Goal: Task Accomplishment & Management: Manage account settings

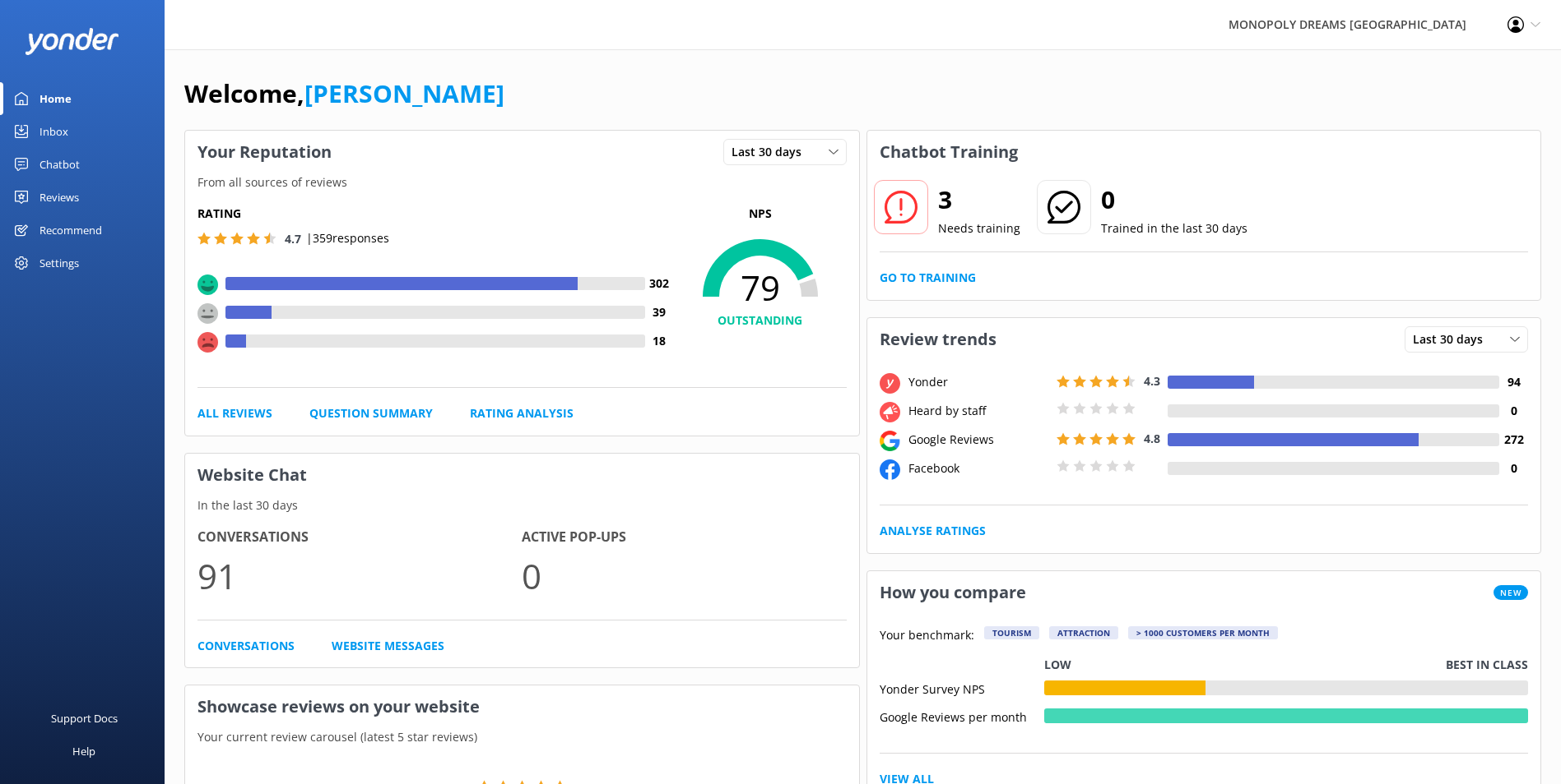
click at [36, 126] on link "Inbox" at bounding box center [82, 131] width 165 height 33
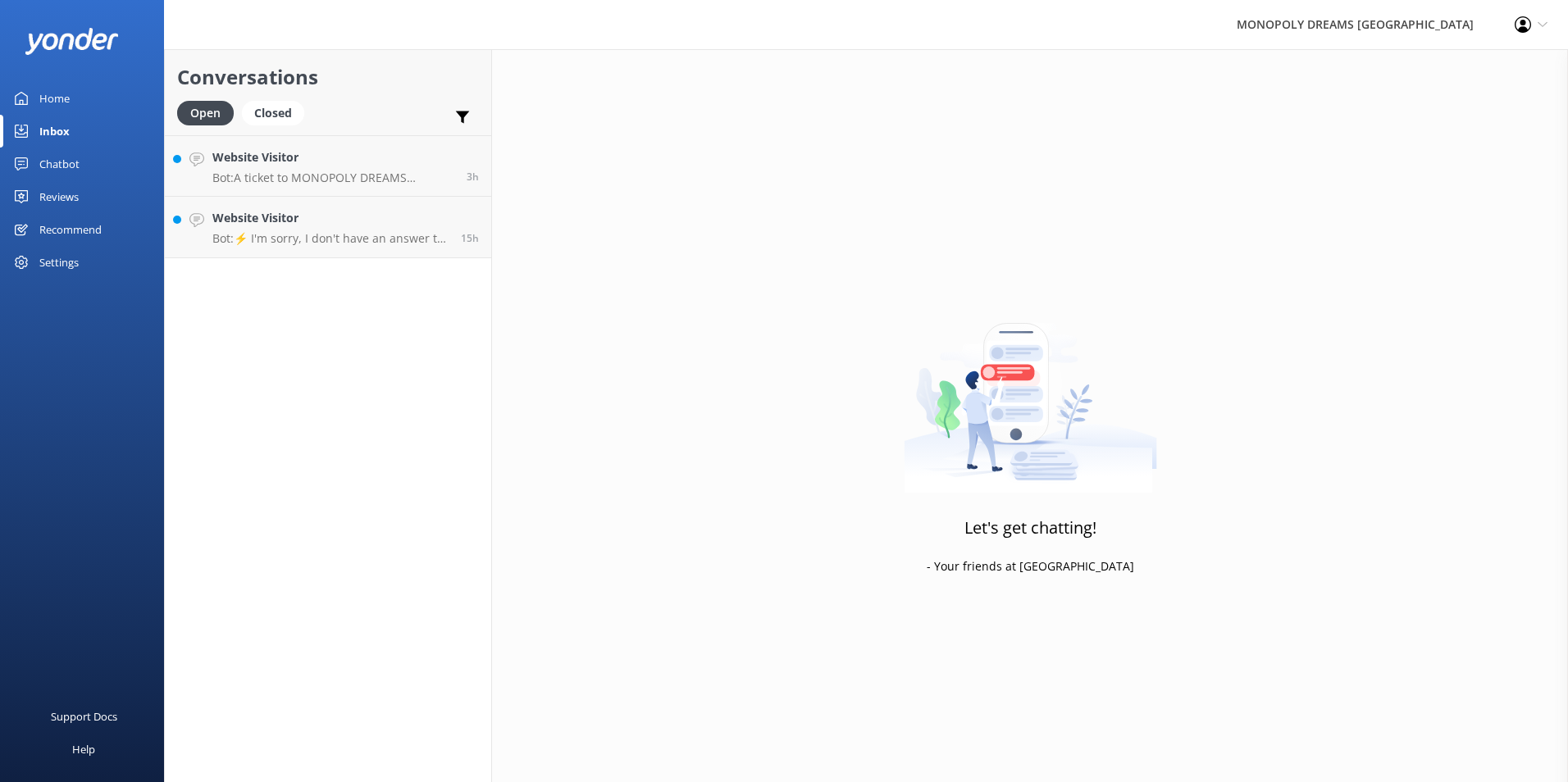
click at [348, 259] on div "Conversations Open Closed Important Converted Assigned to me Unassigned Website…" at bounding box center [329, 415] width 329 height 733
click at [354, 243] on p "Bot: ⚡ I'm sorry, I don't have an answer to your question. Could you please try…" at bounding box center [331, 238] width 236 height 15
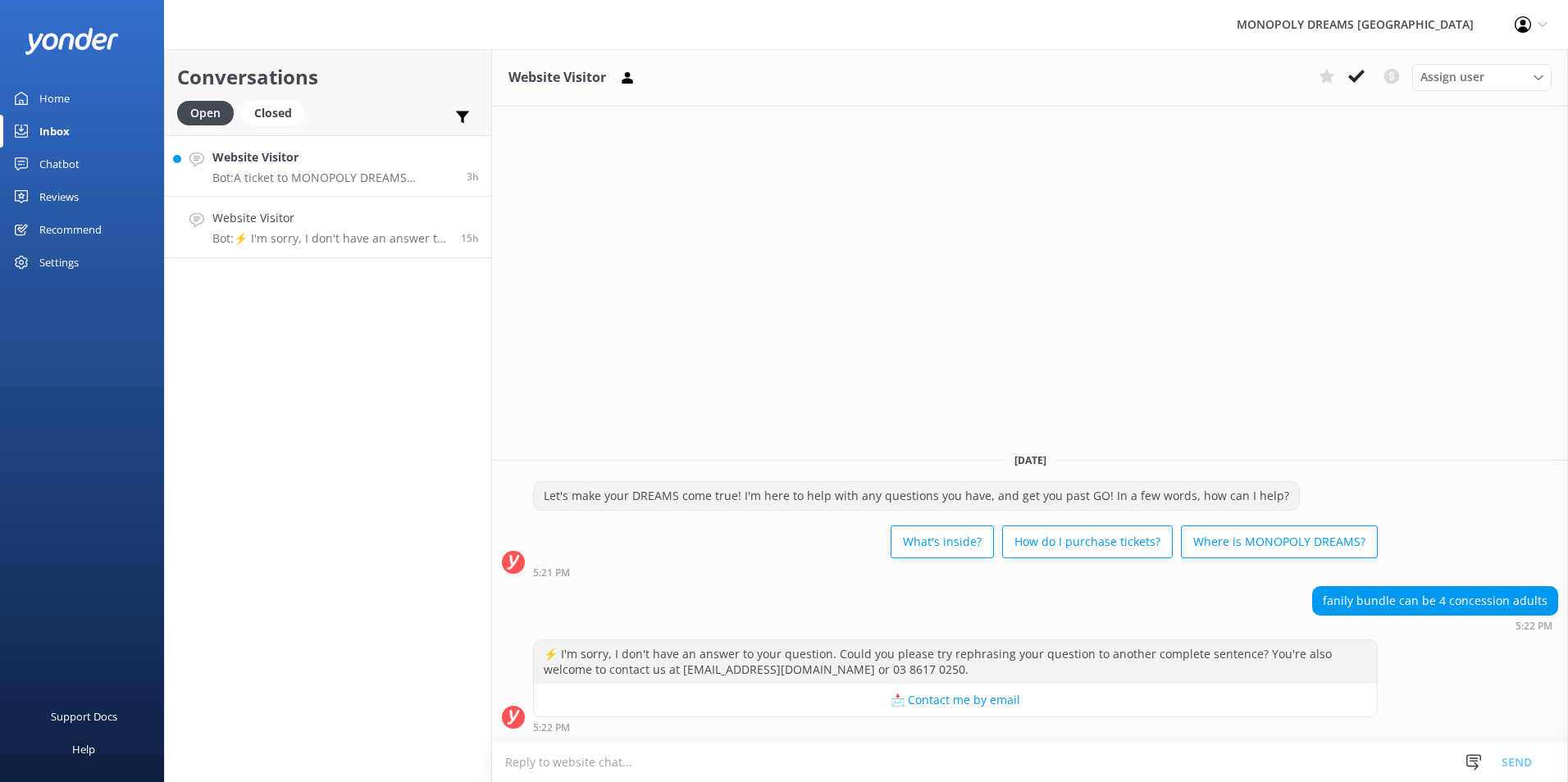
click at [319, 170] on div "Website Visitor Bot: A ticket to MONOPOLY DREAMS [GEOGRAPHIC_DATA] includes acc…" at bounding box center [333, 166] width 242 height 35
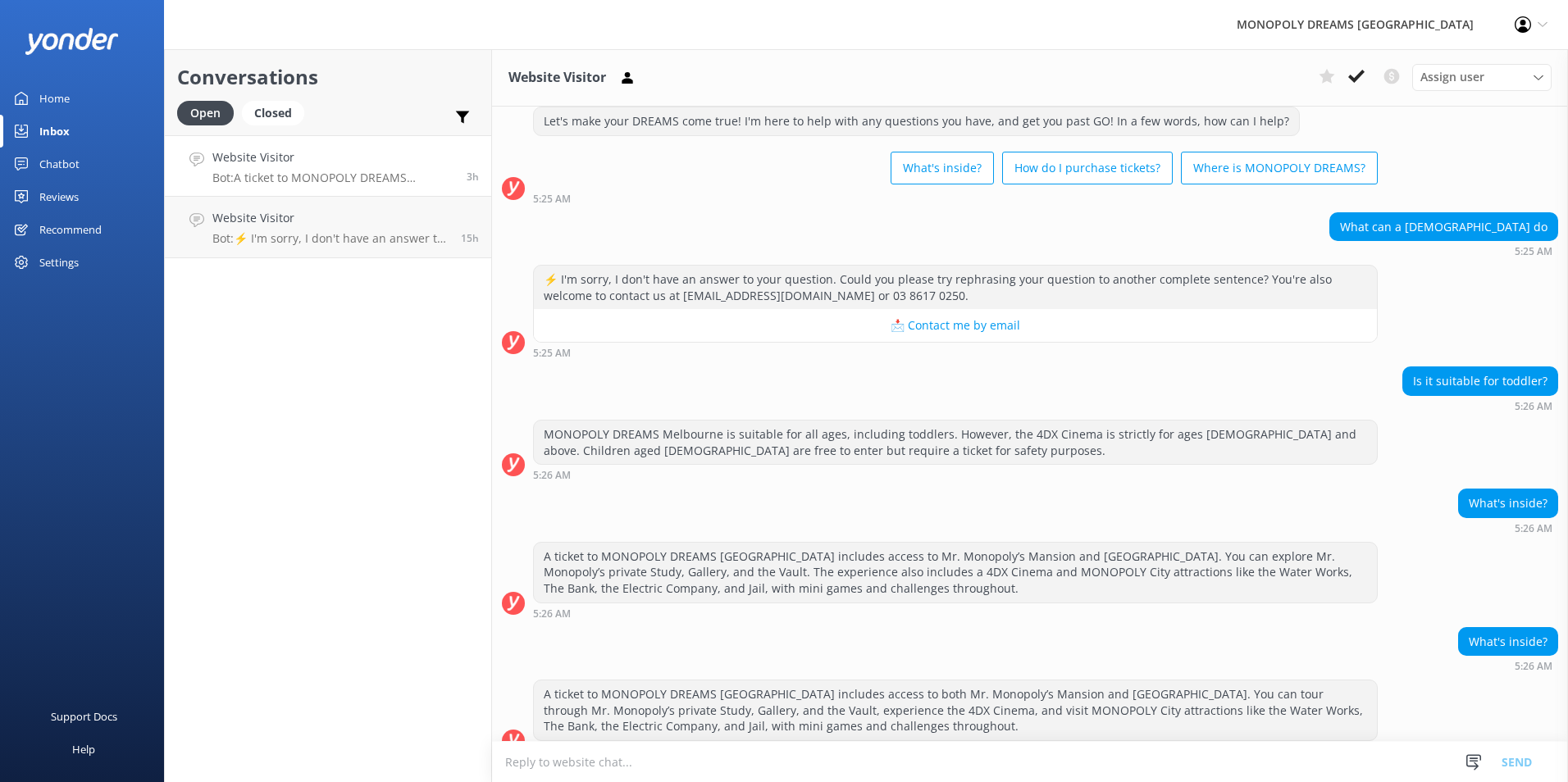
scroll to position [67, 0]
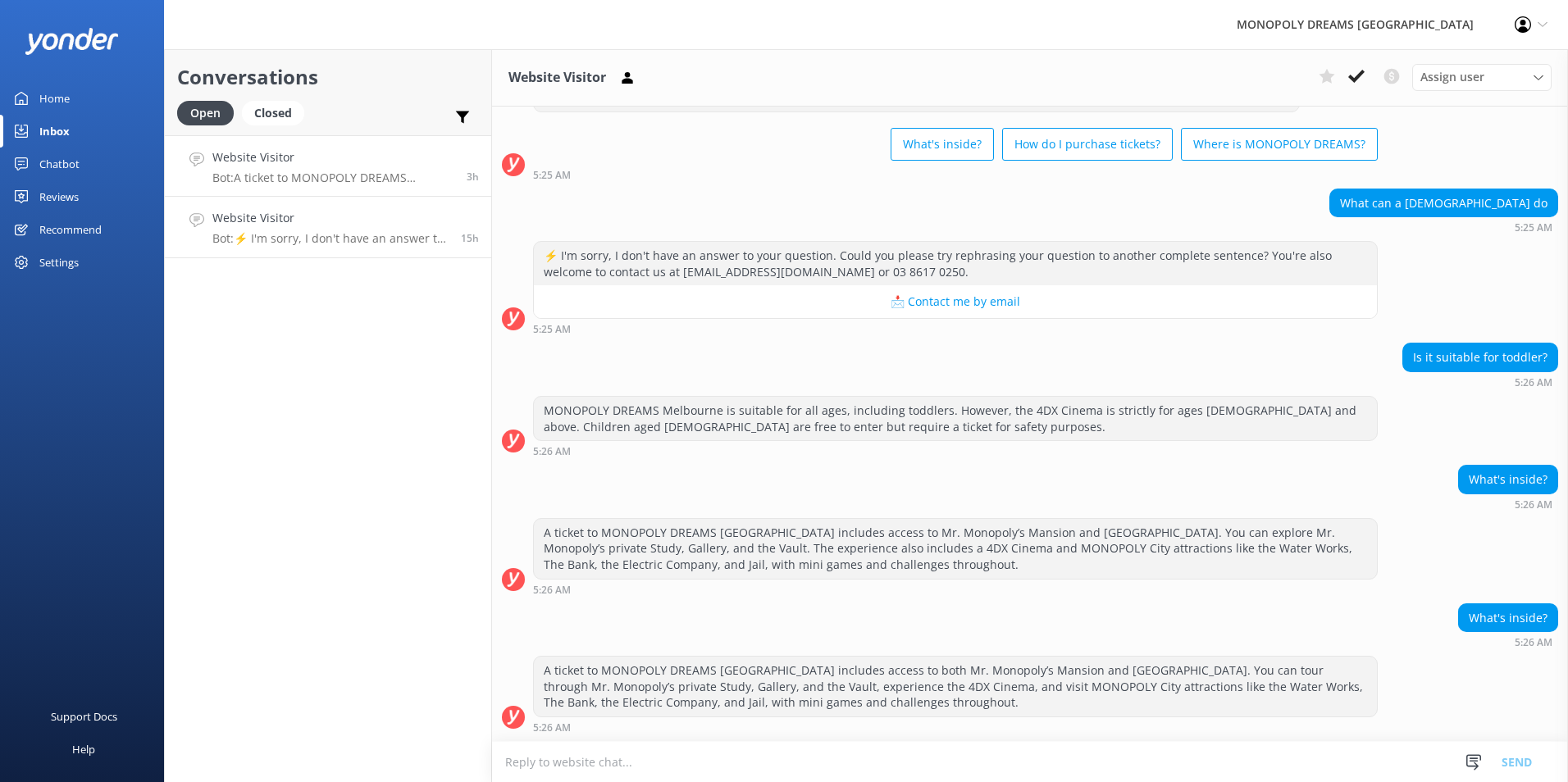
click at [347, 225] on h4 "Website Visitor" at bounding box center [331, 218] width 236 height 18
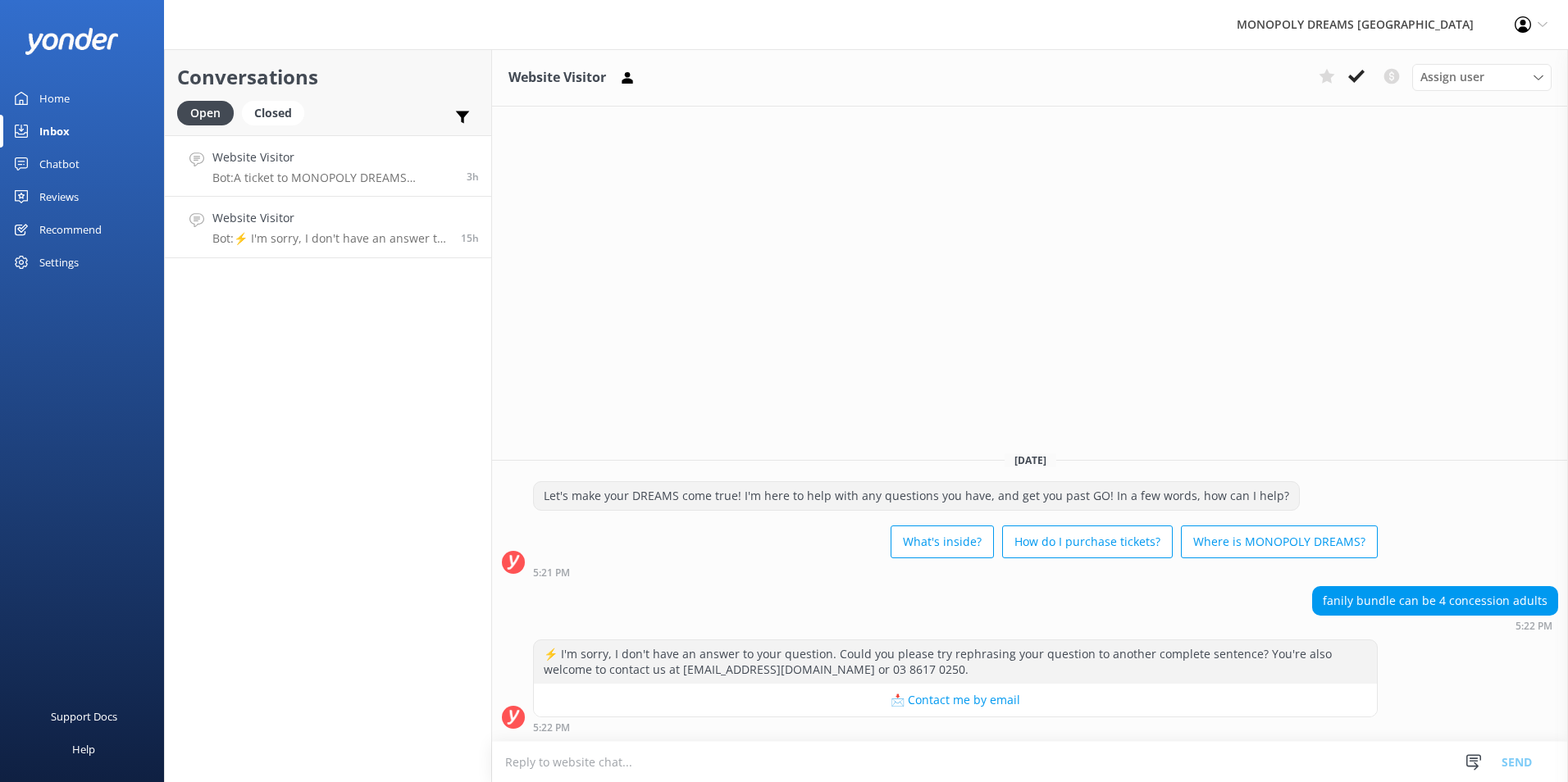
click at [361, 161] on h4 "Website Visitor" at bounding box center [333, 157] width 242 height 18
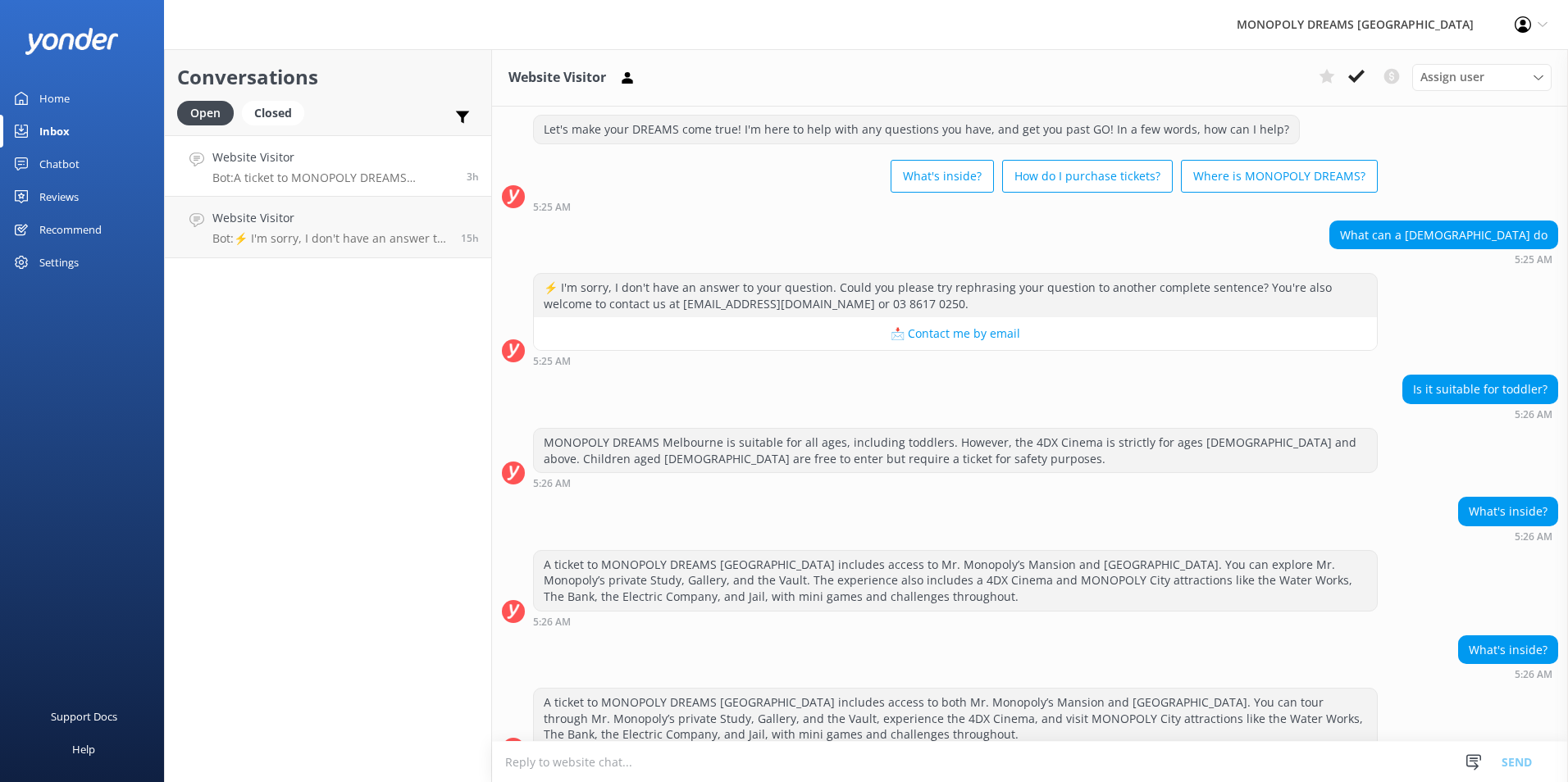
scroll to position [67, 0]
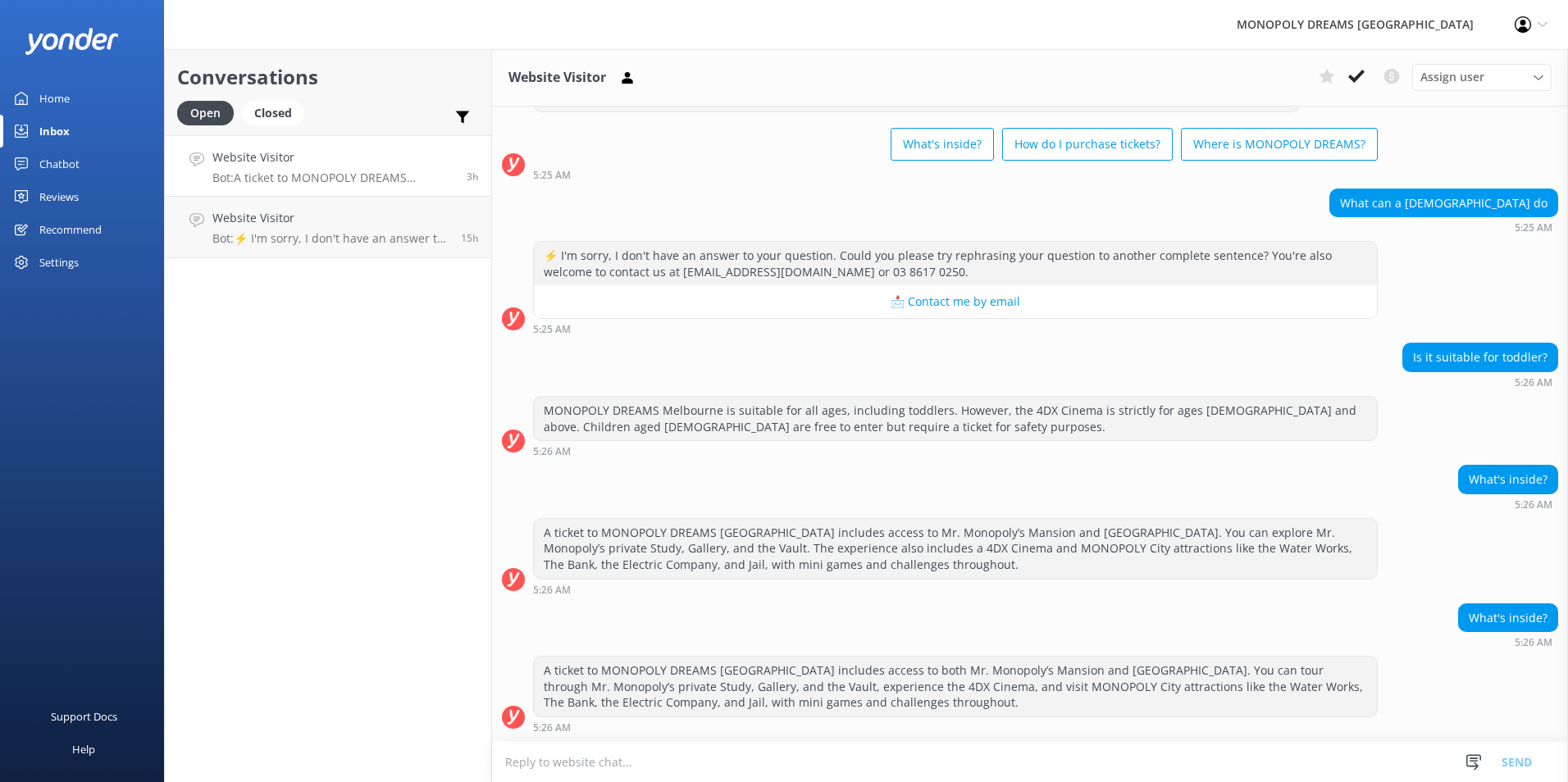
click at [975, 360] on div "Is it suitable for toddler? 5:26 AM" at bounding box center [1030, 366] width 1076 height 45
